Goal: Task Accomplishment & Management: Manage account settings

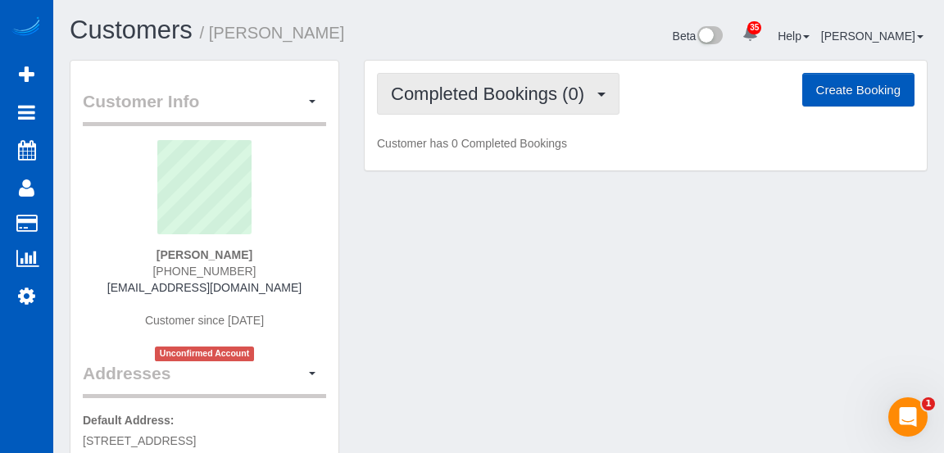
click at [553, 110] on button "Completed Bookings (0)" at bounding box center [498, 94] width 243 height 42
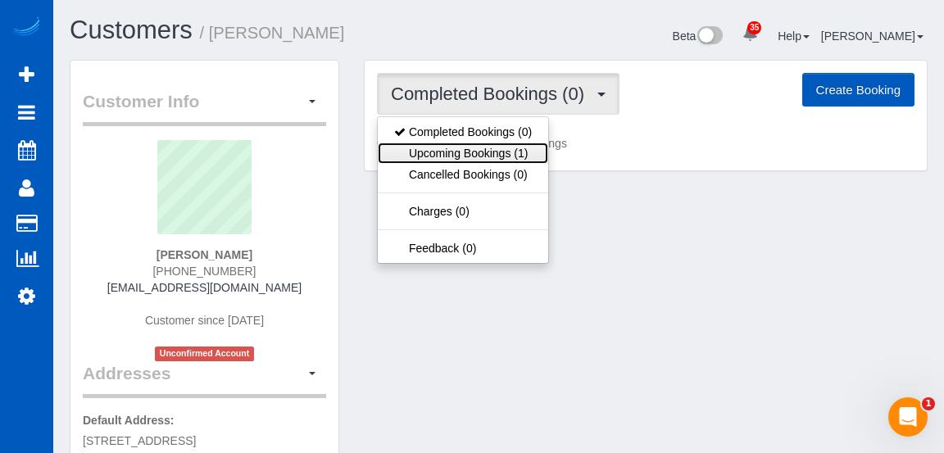
click at [503, 159] on link "Upcoming Bookings (1)" at bounding box center [463, 153] width 170 height 21
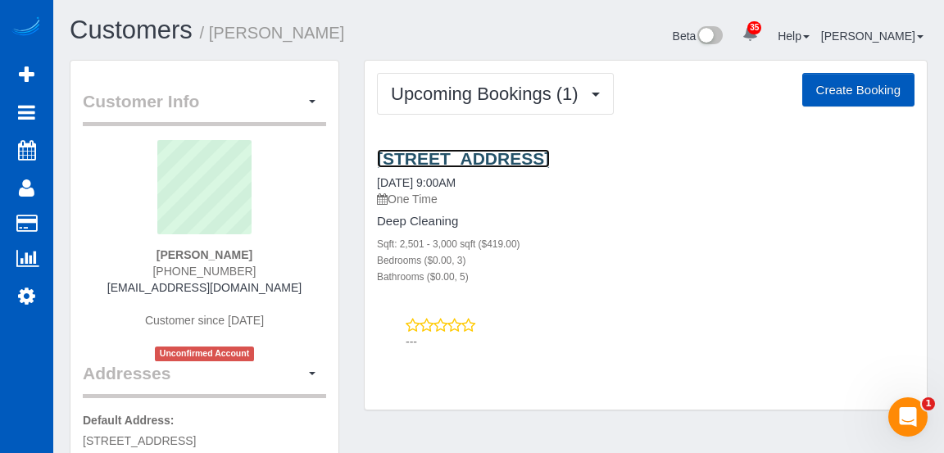
click at [550, 162] on link "2107 S 304 St, Federal Way, WA 98003" at bounding box center [463, 158] width 173 height 19
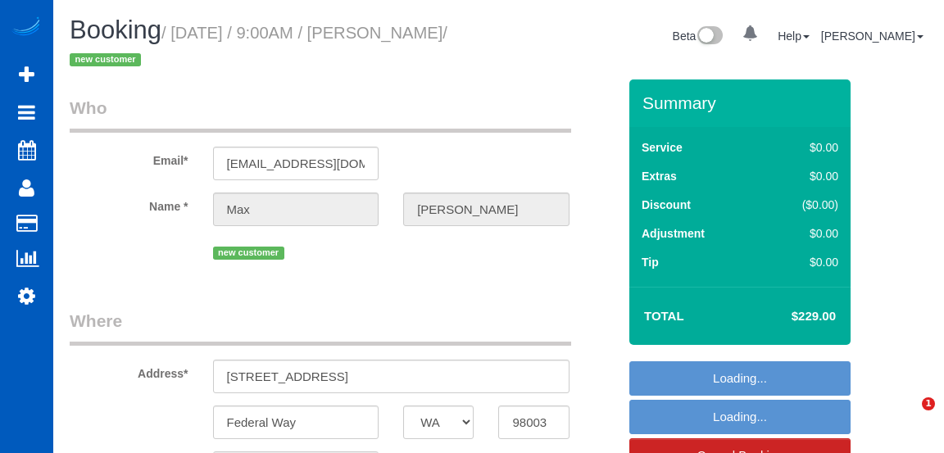
select select "WA"
select select "199"
select select "2501"
select select "3"
select select "5"
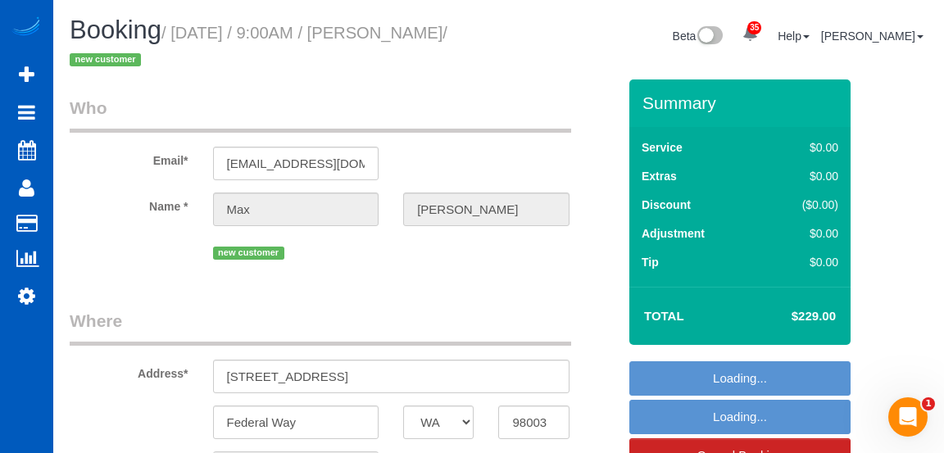
select select "object:1200"
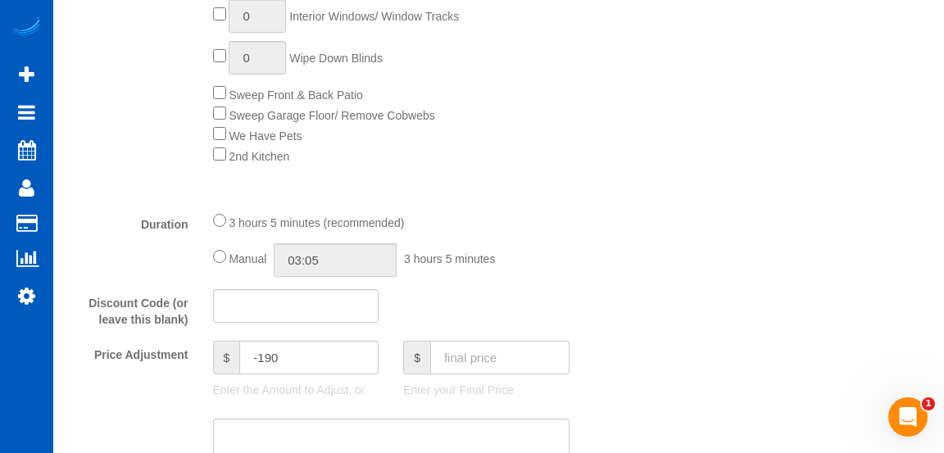
click at [514, 352] on input "text" at bounding box center [499, 358] width 139 height 34
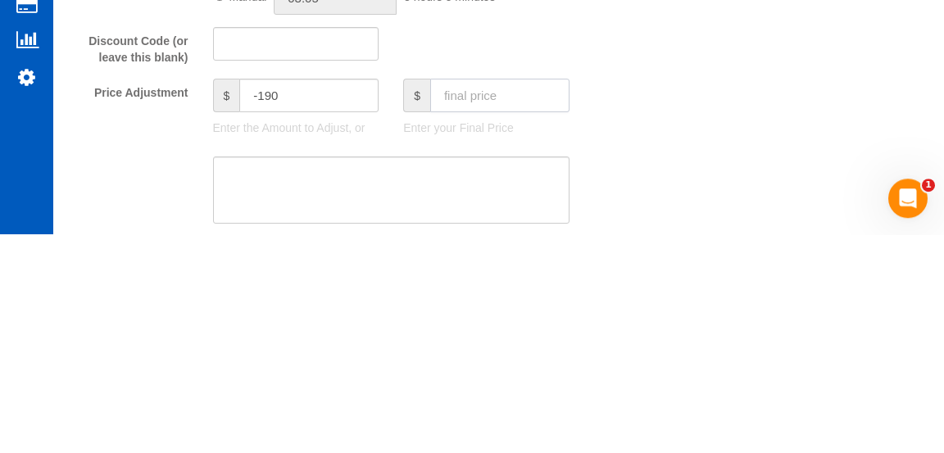
scroll to position [1121, 0]
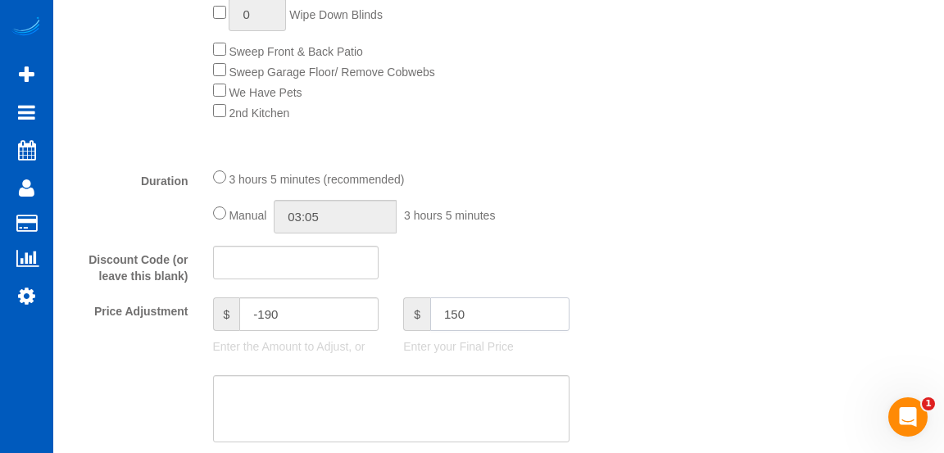
type input "150"
click at [276, 394] on textarea at bounding box center [391, 408] width 357 height 67
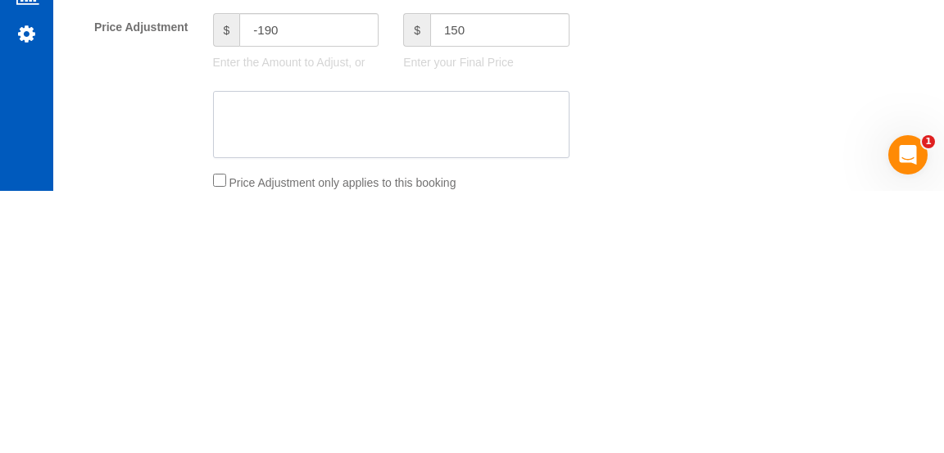
scroll to position [1170, 0]
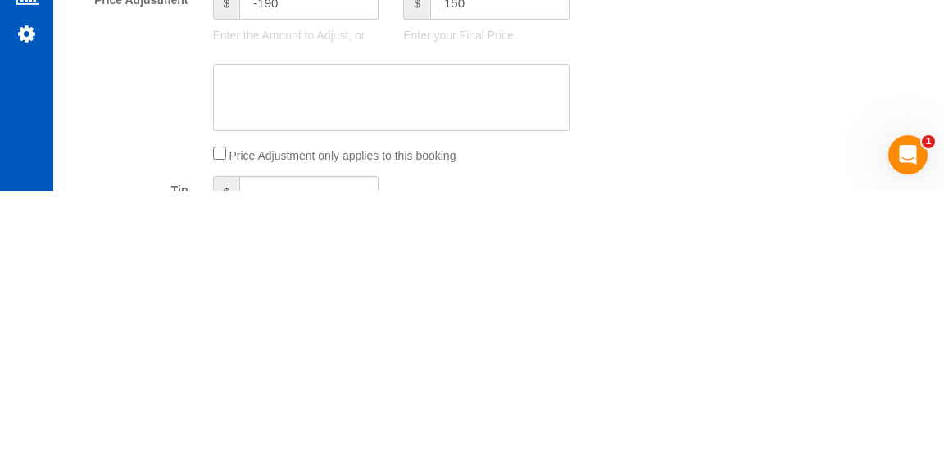
type input "-269"
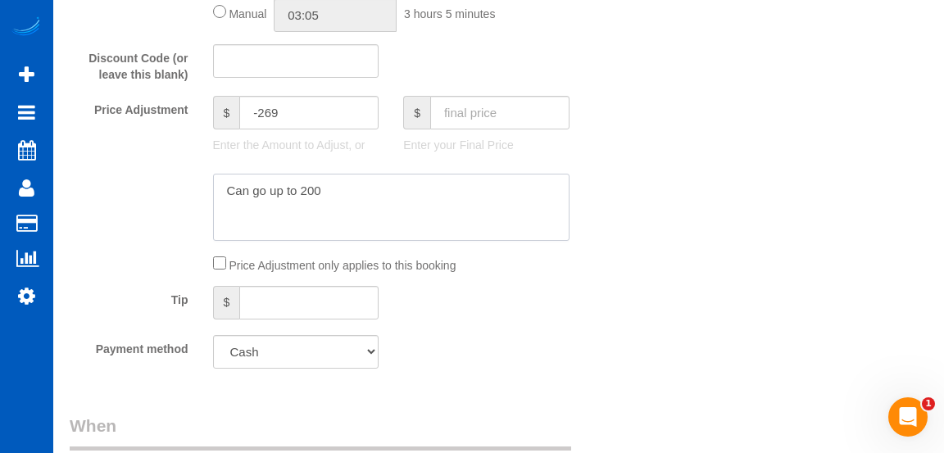
scroll to position [1349, 0]
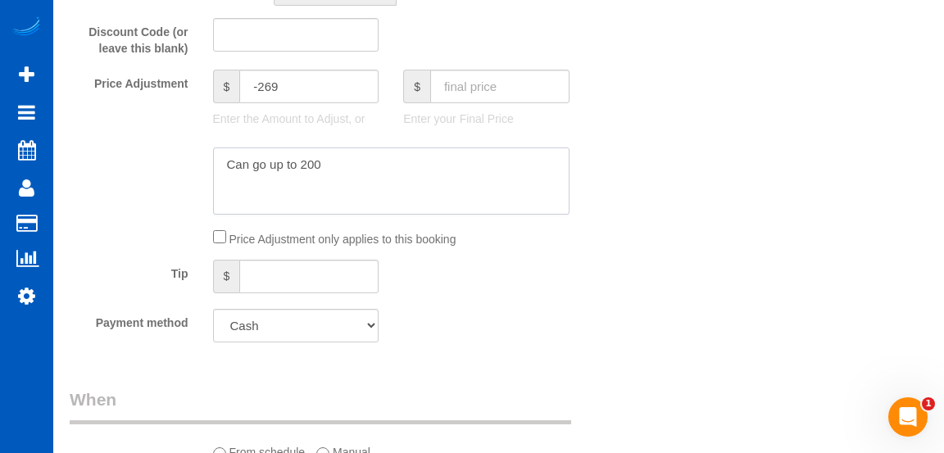
type textarea "Can go up to 200"
click at [246, 325] on select "Add Credit Card Cash Check Paypal" at bounding box center [296, 326] width 166 height 34
select select "string:fspay"
click at [213, 309] on select "Add Credit Card Cash Check Paypal" at bounding box center [296, 326] width 166 height 34
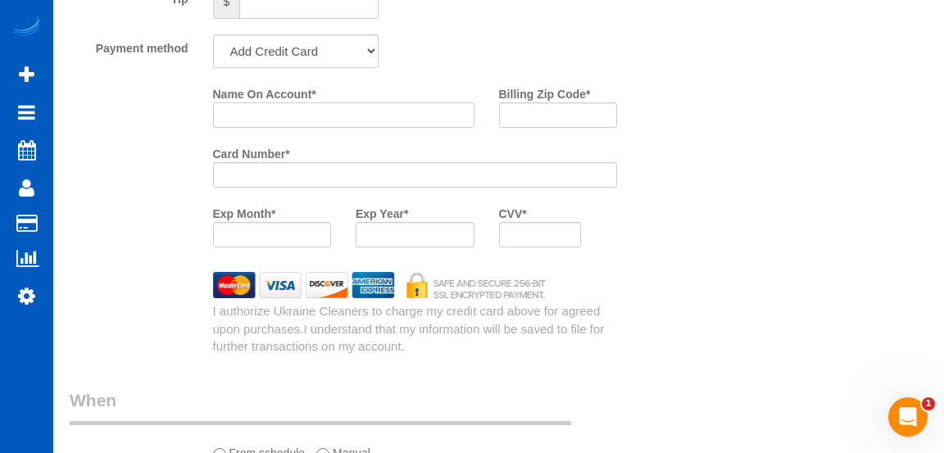
click at [384, 113] on input "Name On Account *" at bounding box center [343, 114] width 261 height 25
type input "[PERSON_NAME]"
click at [574, 117] on input "Billing Zip Code *" at bounding box center [558, 114] width 119 height 25
type input "98003"
click at [416, 244] on div at bounding box center [415, 234] width 119 height 25
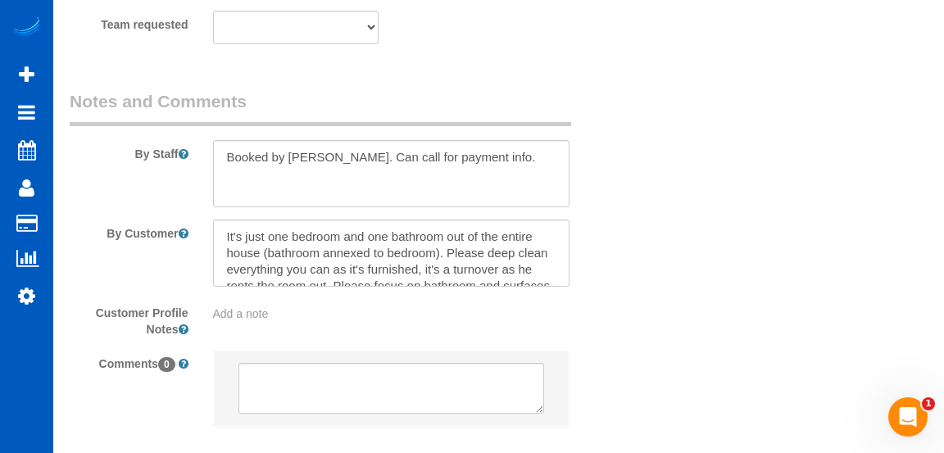
scroll to position [2787, 0]
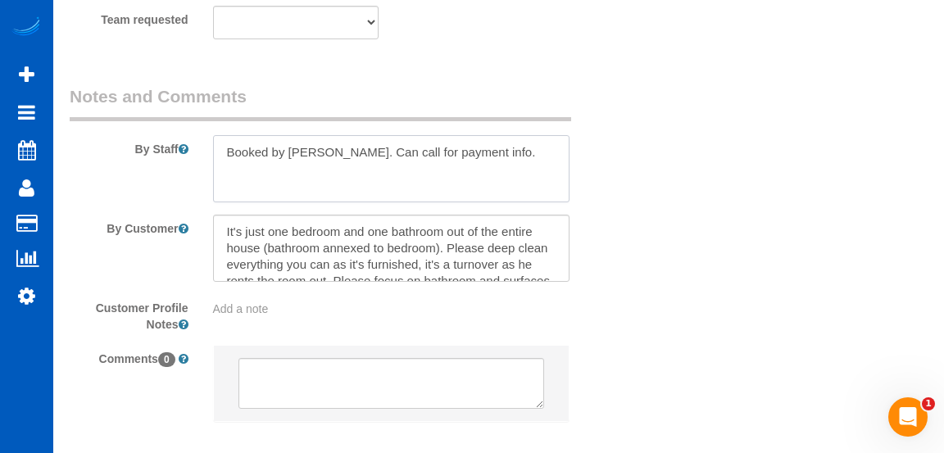
click at [502, 159] on textarea at bounding box center [391, 168] width 357 height 67
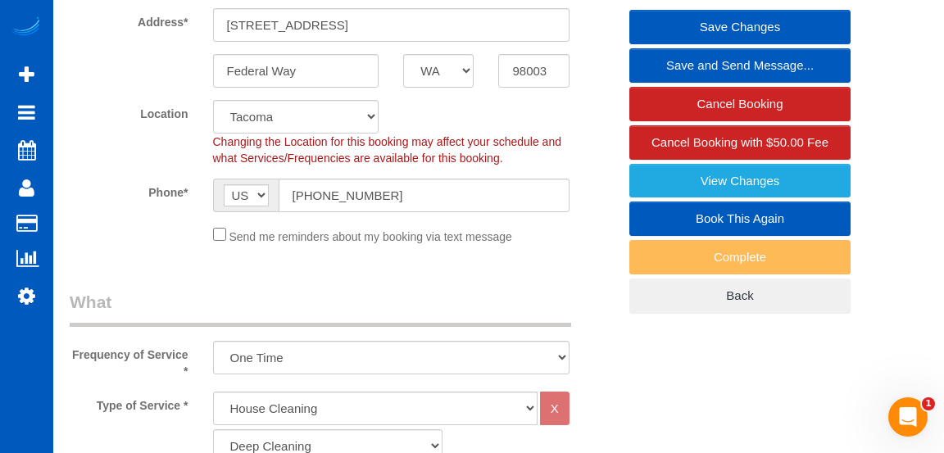
scroll to position [0, 0]
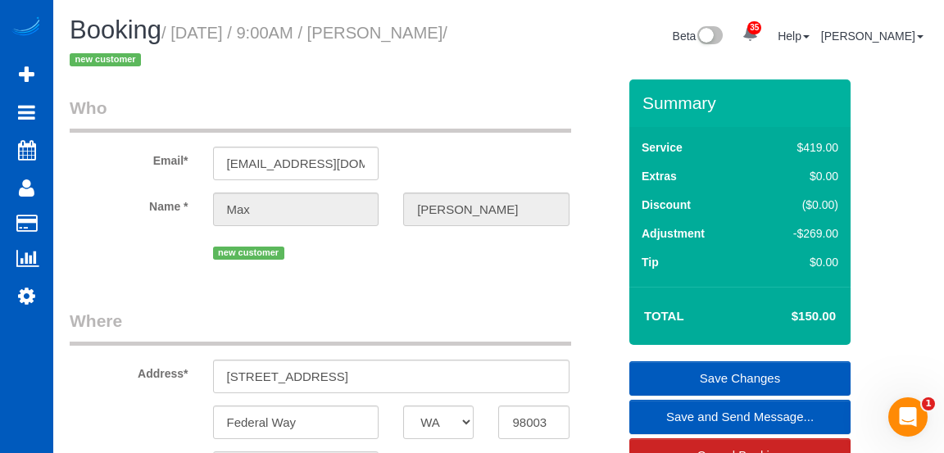
type textarea "Booked by [PERSON_NAME]. Around 210 sqft and 1 bathroom."
click at [729, 377] on link "Save Changes" at bounding box center [739, 378] width 221 height 34
